Goal: Transaction & Acquisition: Purchase product/service

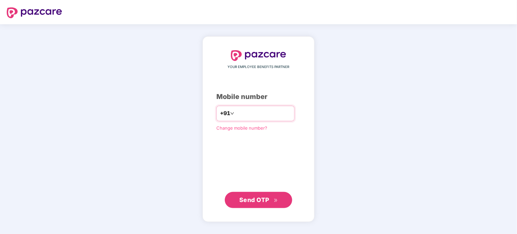
type input "**********"
click at [263, 203] on span "Send OTP" at bounding box center [254, 199] width 30 height 7
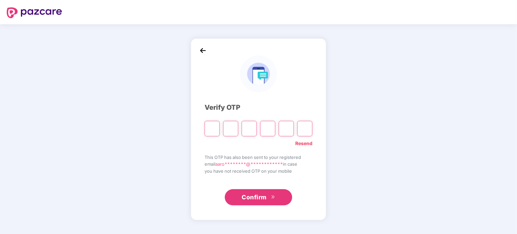
paste input "*"
type input "*"
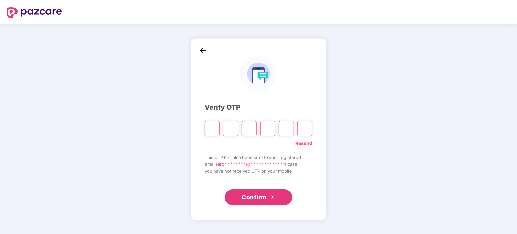
type input "*"
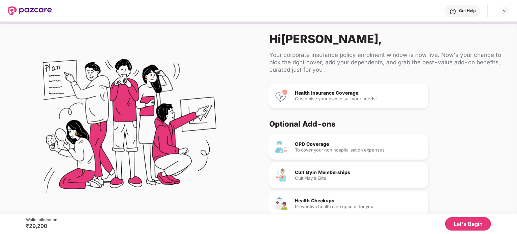
scroll to position [41, 0]
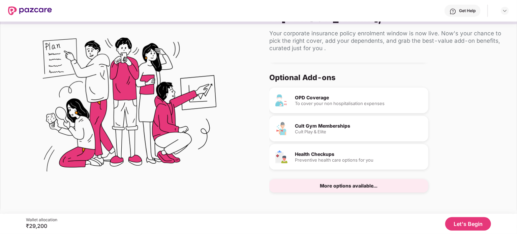
click at [459, 222] on button "Let's Begin" at bounding box center [468, 223] width 46 height 13
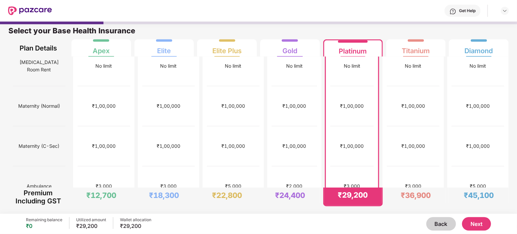
scroll to position [169, 0]
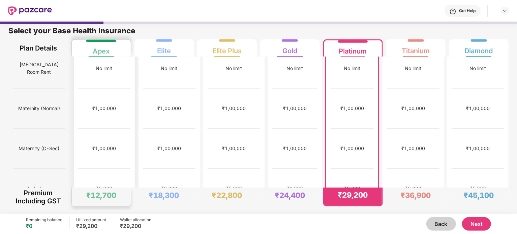
click at [87, 169] on div "₹3,000" at bounding box center [104, 189] width 53 height 40
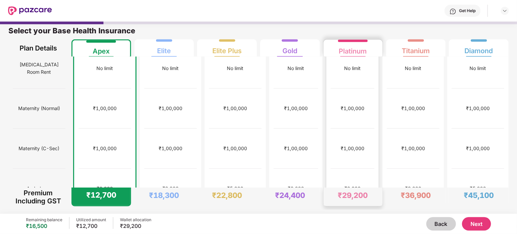
click at [342, 169] on div "₹3,000" at bounding box center [353, 189] width 44 height 40
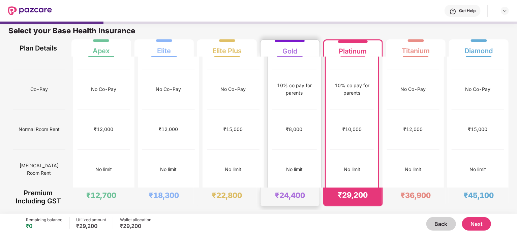
scroll to position [0, 0]
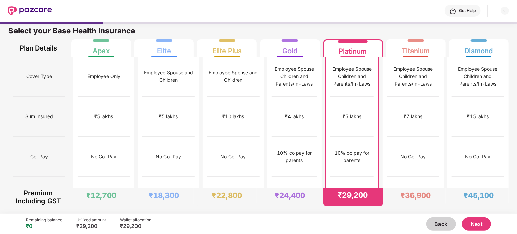
click at [468, 223] on button "Next" at bounding box center [476, 223] width 29 height 13
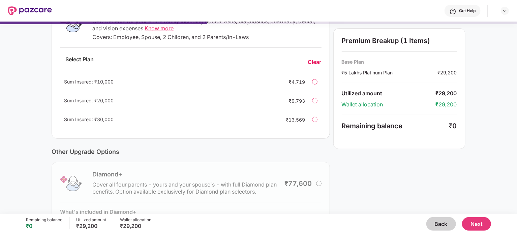
scroll to position [179, 0]
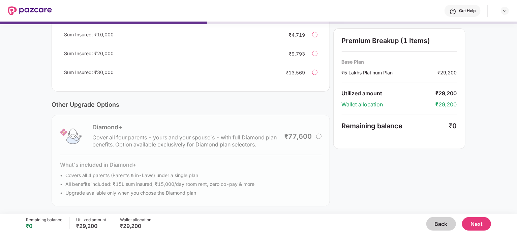
click at [320, 136] on div "Diamond+ Cover all four parents - yours and your spouse's - with full Diamond p…" at bounding box center [191, 161] width 278 height 92
click at [317, 76] on div "Sum Insured: ₹30,000 ₹13,569" at bounding box center [190, 72] width 261 height 16
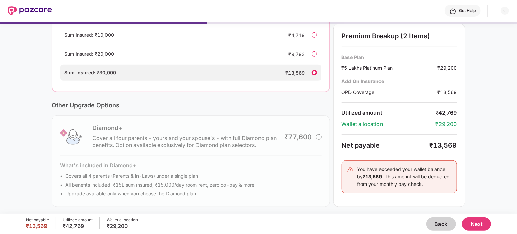
scroll to position [179, 0]
click at [317, 76] on div "Sum Insured: ₹30,000 ₹13,569" at bounding box center [190, 72] width 261 height 16
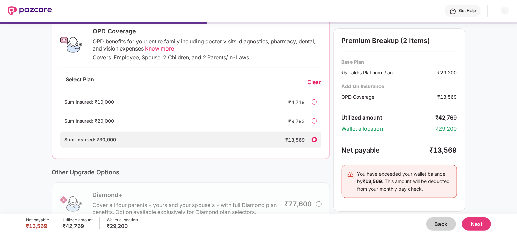
click at [313, 83] on div "Clear" at bounding box center [314, 82] width 13 height 7
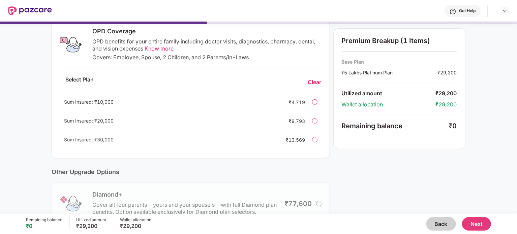
scroll to position [0, 0]
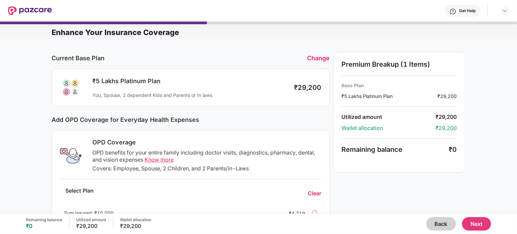
click at [319, 59] on div "Change" at bounding box center [318, 58] width 23 height 7
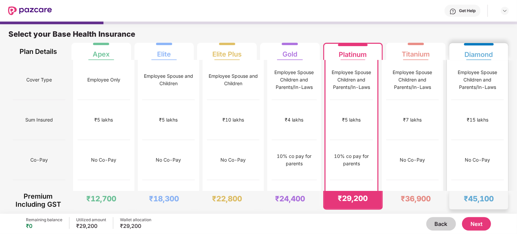
click at [472, 140] on div "No Co-Pay" at bounding box center [477, 160] width 53 height 40
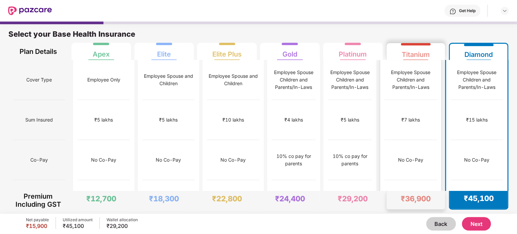
click at [420, 120] on div "₹7 lakhs" at bounding box center [411, 120] width 53 height 40
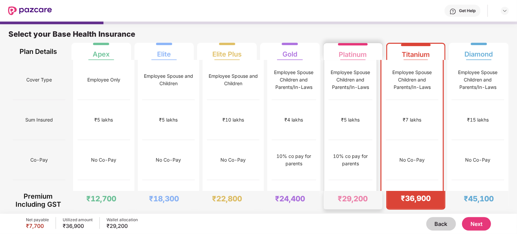
click at [342, 153] on div "10% co pay for parents" at bounding box center [351, 160] width 44 height 15
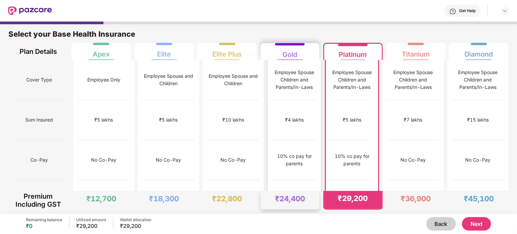
click at [307, 140] on div "10% co pay for parents" at bounding box center [294, 160] width 45 height 40
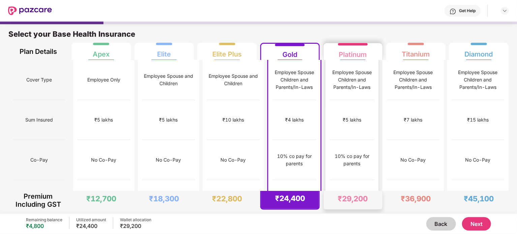
click at [352, 140] on div "10% co pay for parents" at bounding box center [352, 160] width 45 height 40
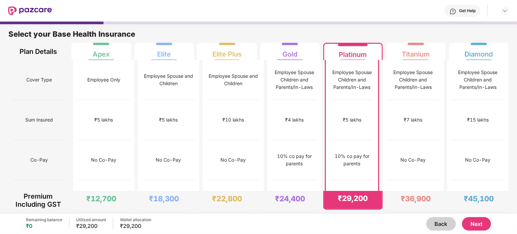
click at [473, 225] on button "Next" at bounding box center [476, 223] width 29 height 13
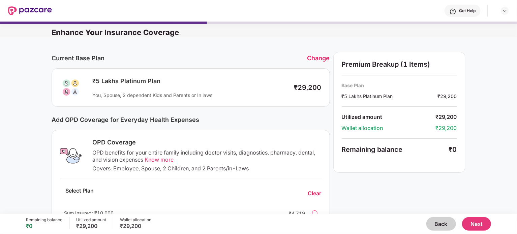
click at [484, 222] on button "Next" at bounding box center [476, 223] width 29 height 13
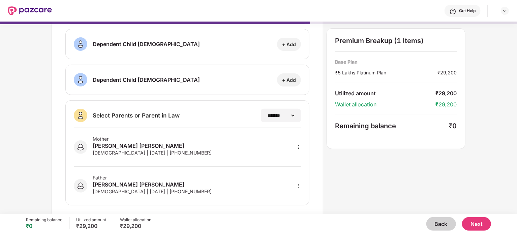
scroll to position [115, 0]
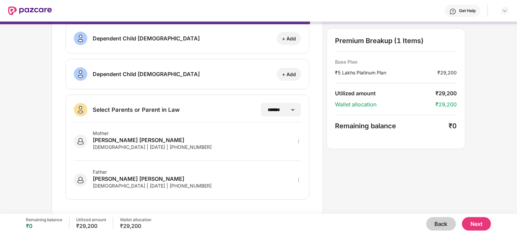
click at [296, 141] on icon "more" at bounding box center [298, 141] width 5 height 5
click at [321, 166] on div "**********" at bounding box center [187, 64] width 271 height 303
click at [298, 141] on icon "more" at bounding box center [298, 141] width 5 height 5
click at [293, 148] on div at bounding box center [290, 151] width 22 height 12
select select "******"
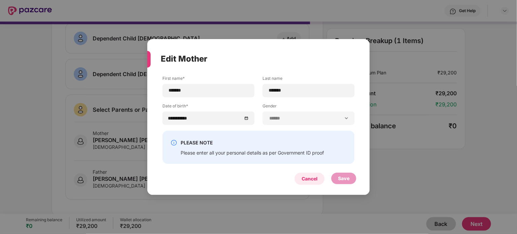
click at [318, 180] on div "Cancel" at bounding box center [310, 179] width 30 height 12
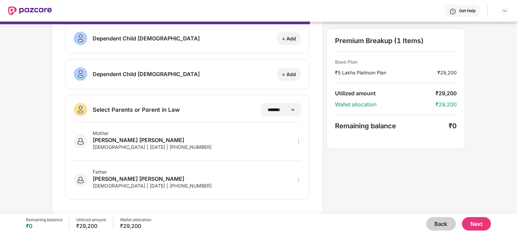
click at [163, 148] on div "[DEMOGRAPHIC_DATA] | [DATE] | [PHONE_NUMBER]" at bounding box center [152, 147] width 119 height 6
click at [299, 141] on icon "more" at bounding box center [298, 141] width 5 height 5
click at [293, 151] on img at bounding box center [289, 151] width 5 height 5
select select "******"
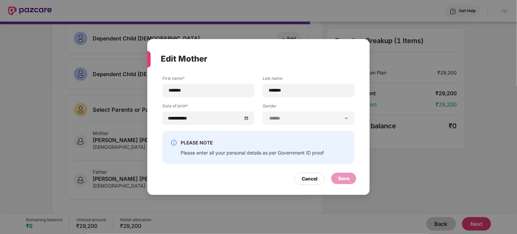
click at [318, 110] on label "Gender" at bounding box center [309, 107] width 92 height 8
click at [302, 178] on div "Cancel" at bounding box center [310, 178] width 16 height 7
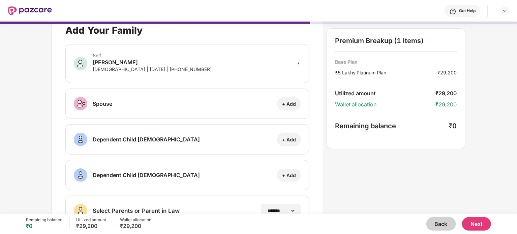
scroll to position [0, 0]
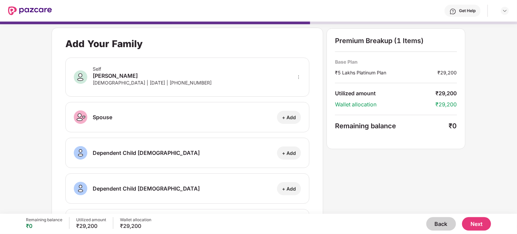
click at [286, 119] on div "+ Add" at bounding box center [289, 117] width 14 height 6
select select "******"
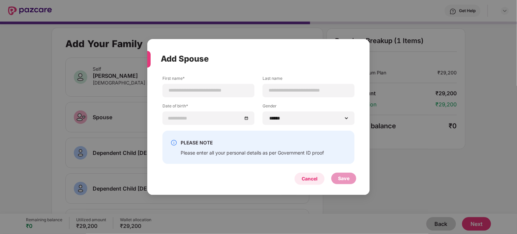
click at [308, 182] on div "Cancel" at bounding box center [310, 178] width 16 height 7
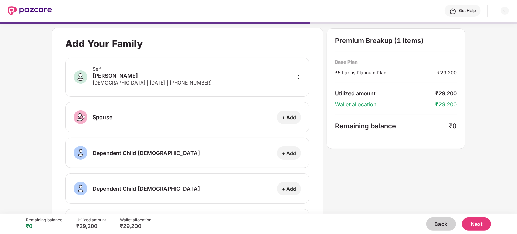
click at [471, 223] on button "Next" at bounding box center [476, 223] width 29 height 13
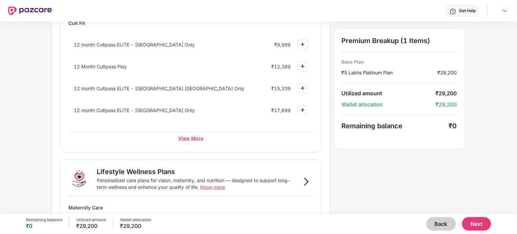
scroll to position [303, 0]
click at [234, 141] on div "View More" at bounding box center [190, 137] width 244 height 12
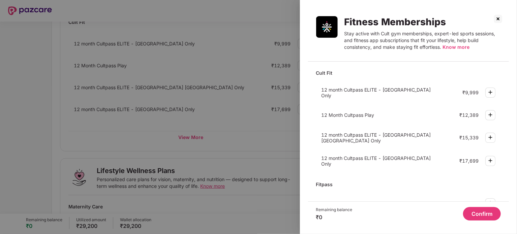
scroll to position [22, 0]
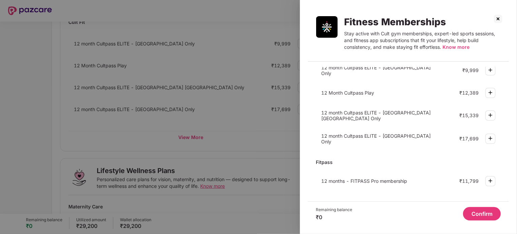
click at [496, 19] on img at bounding box center [498, 18] width 11 height 11
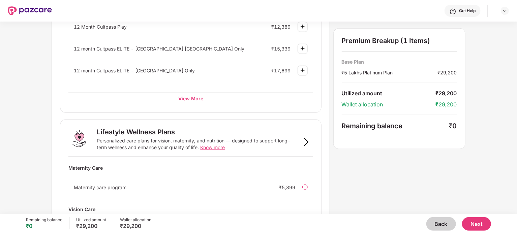
scroll to position [422, 0]
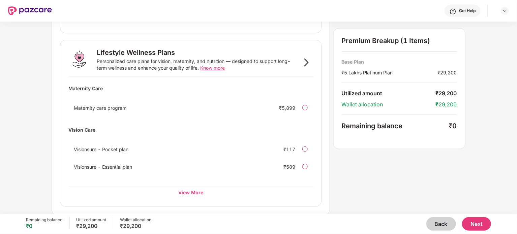
click at [470, 219] on button "Next" at bounding box center [476, 223] width 29 height 13
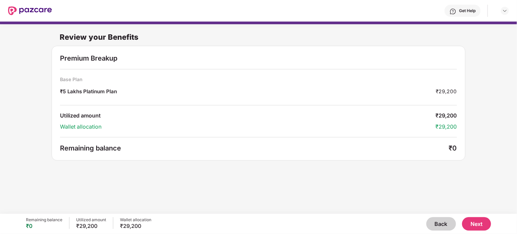
click at [480, 227] on button "Next" at bounding box center [476, 223] width 29 height 13
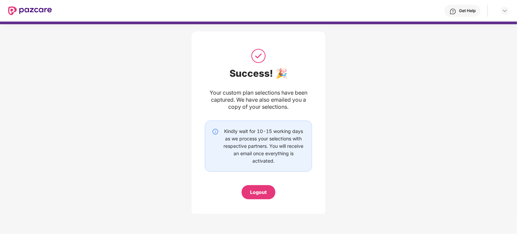
click at [264, 192] on div "Logout" at bounding box center [258, 192] width 17 height 7
